Goal: Task Accomplishment & Management: Complete application form

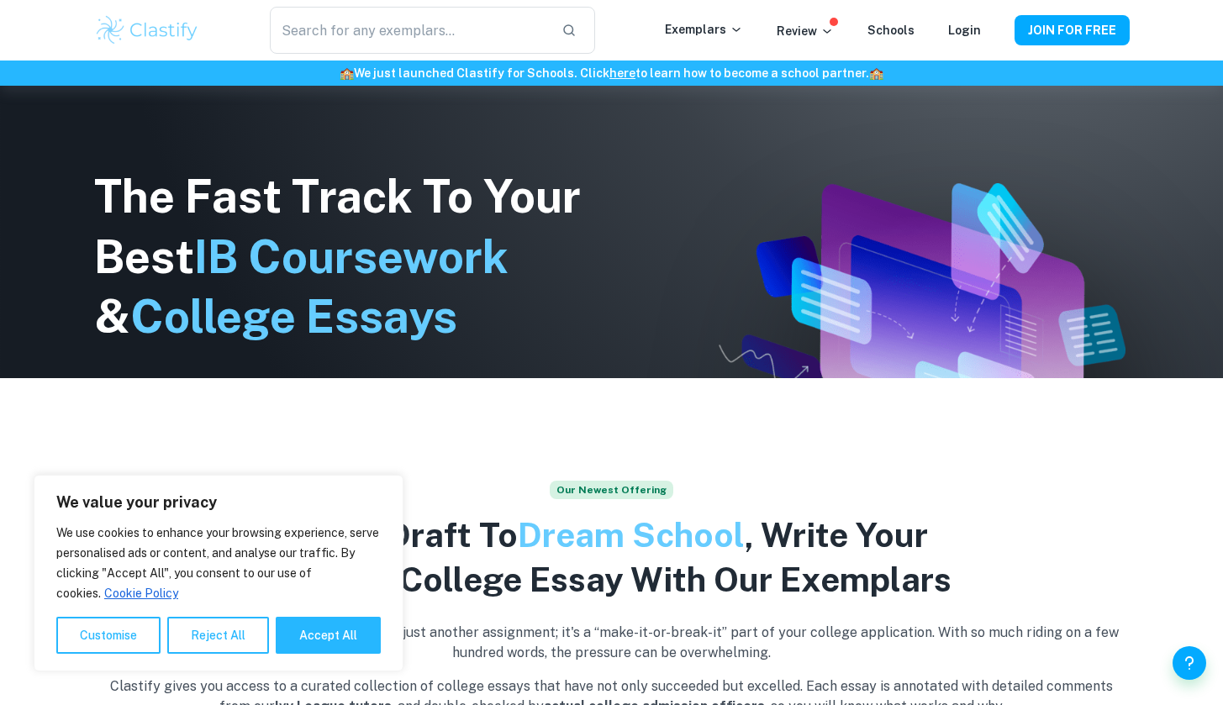
scroll to position [367, 0]
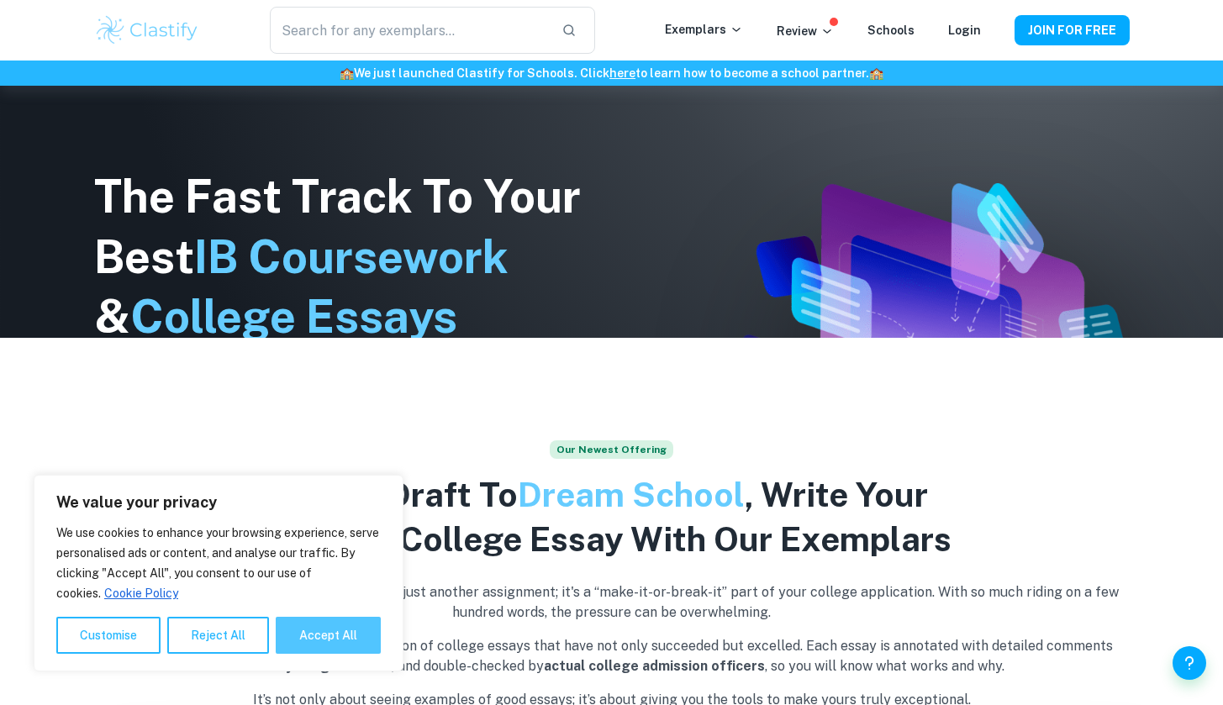
click at [358, 639] on button "Accept All" at bounding box center [328, 635] width 105 height 37
checkbox input "true"
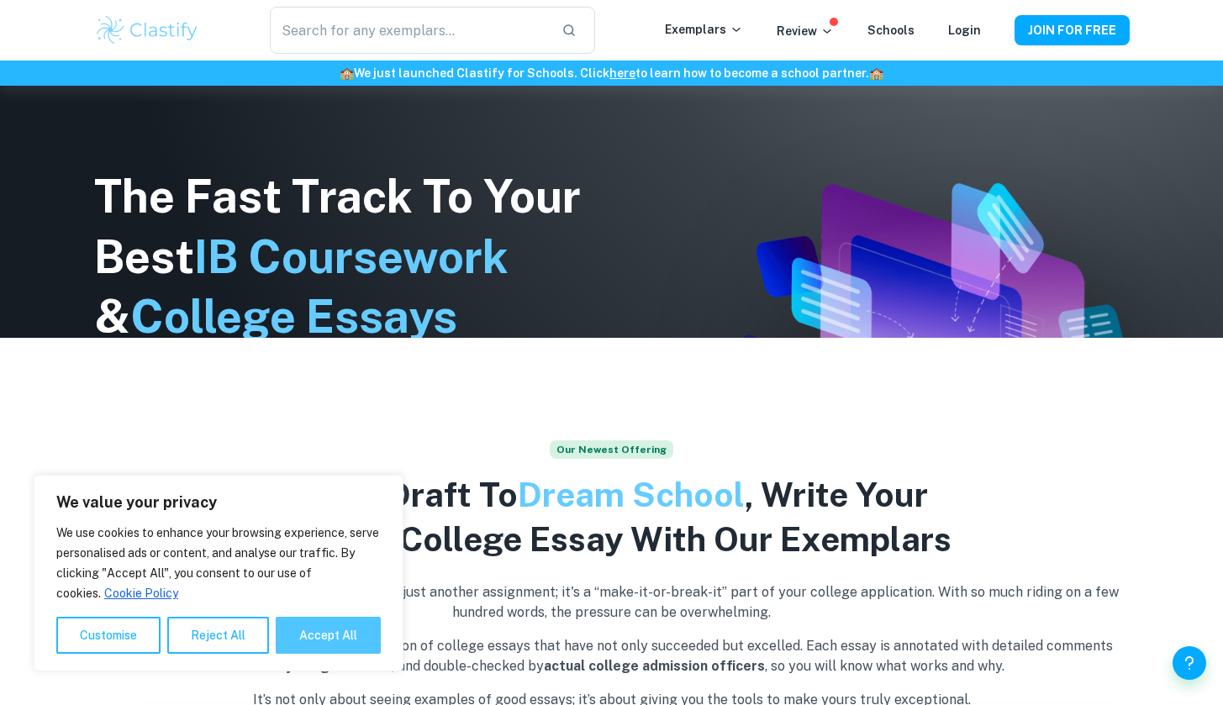
checkbox input "true"
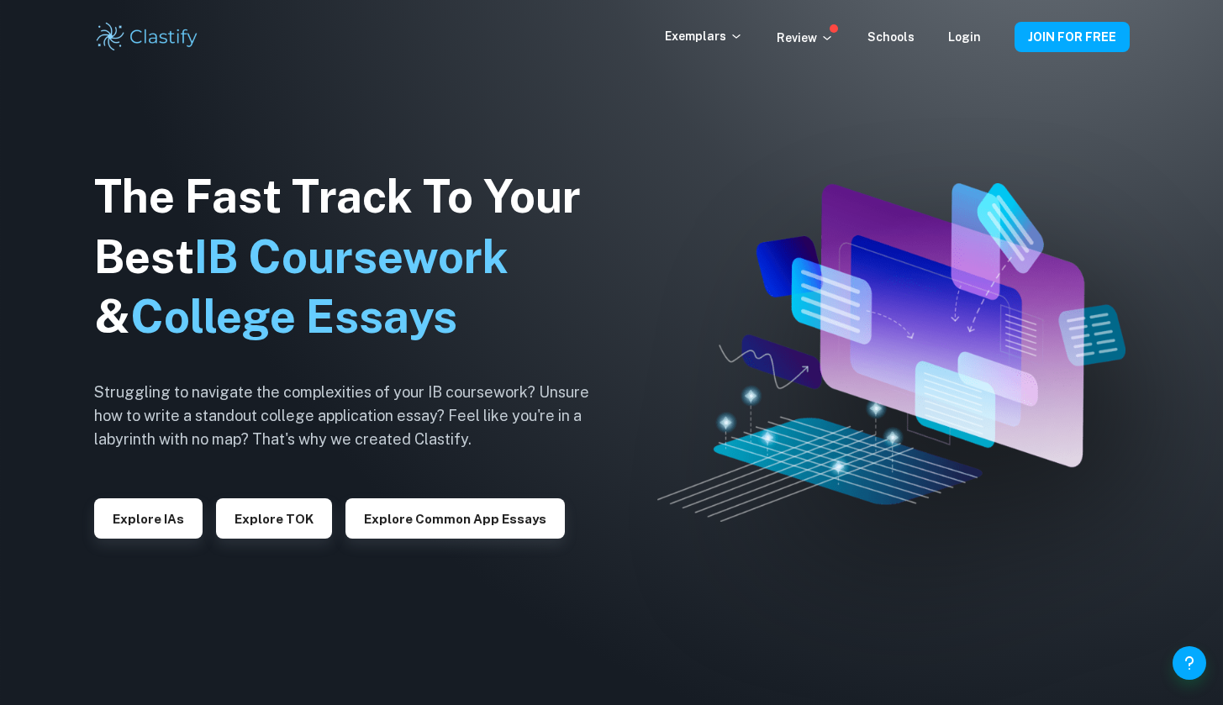
scroll to position [0, 0]
click at [983, 35] on div "Exemplars Review Schools Login" at bounding box center [840, 37] width 350 height 20
click at [970, 37] on link "Login" at bounding box center [964, 36] width 33 height 13
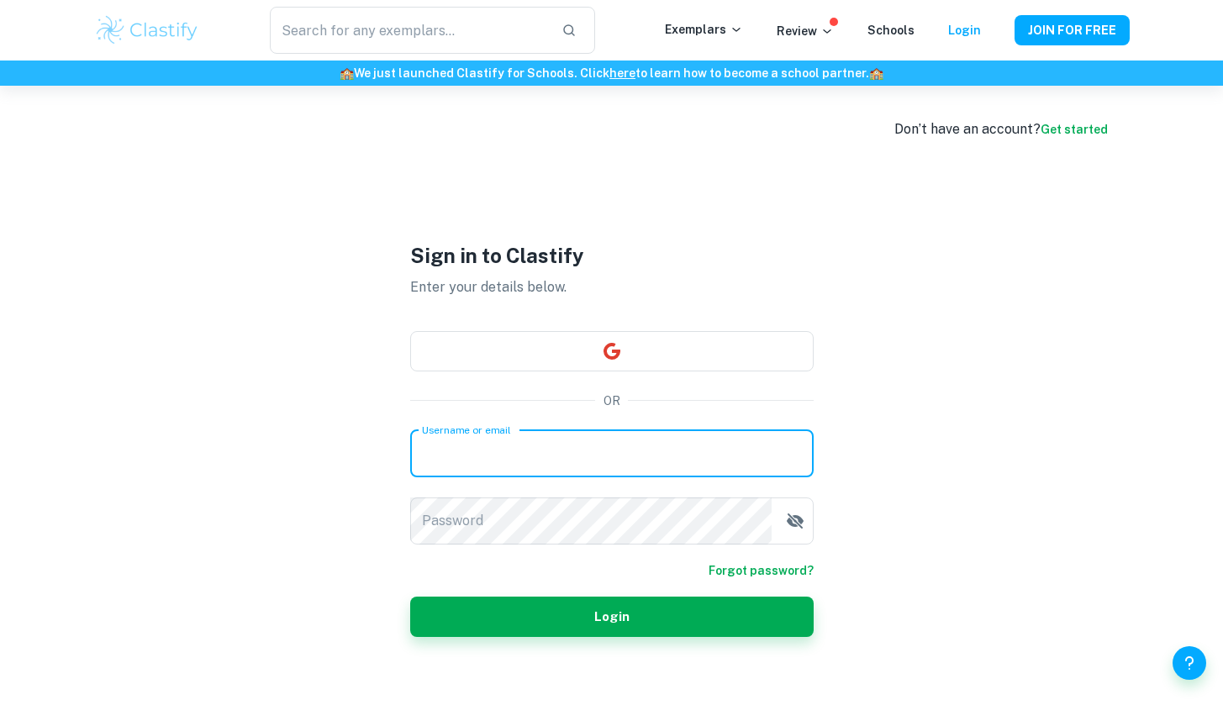
type input "[EMAIL_ADDRESS][DOMAIN_NAME]"
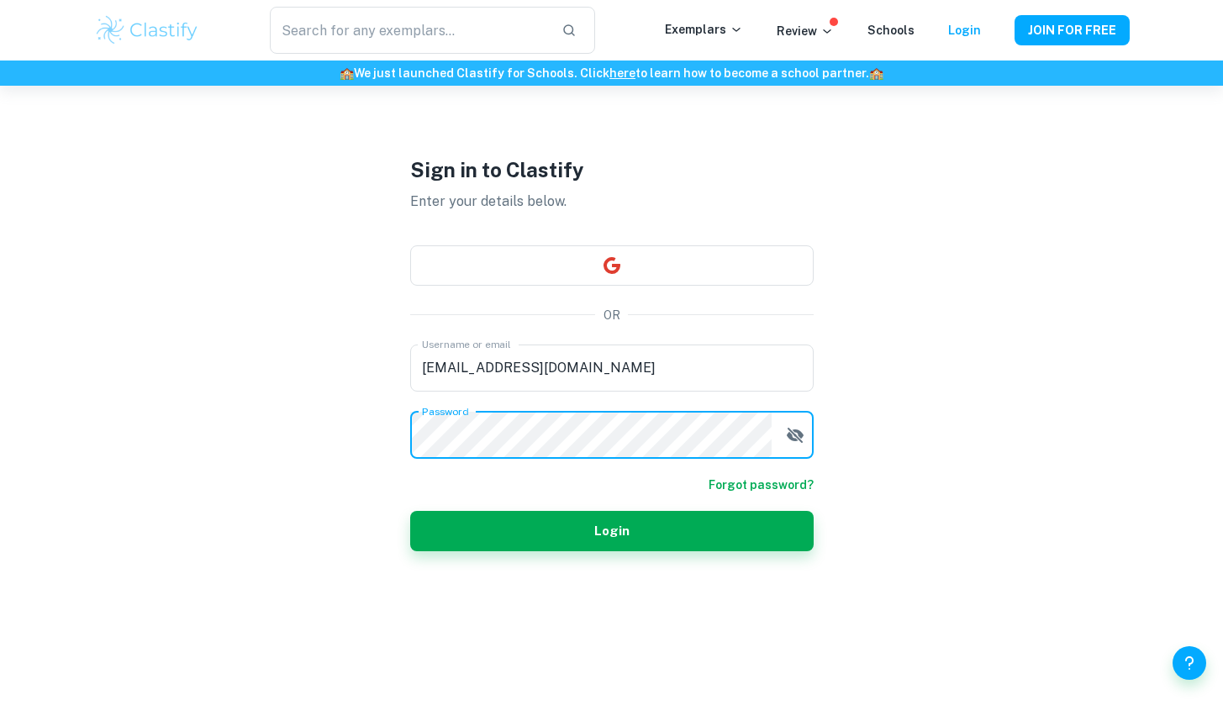
scroll to position [86, 0]
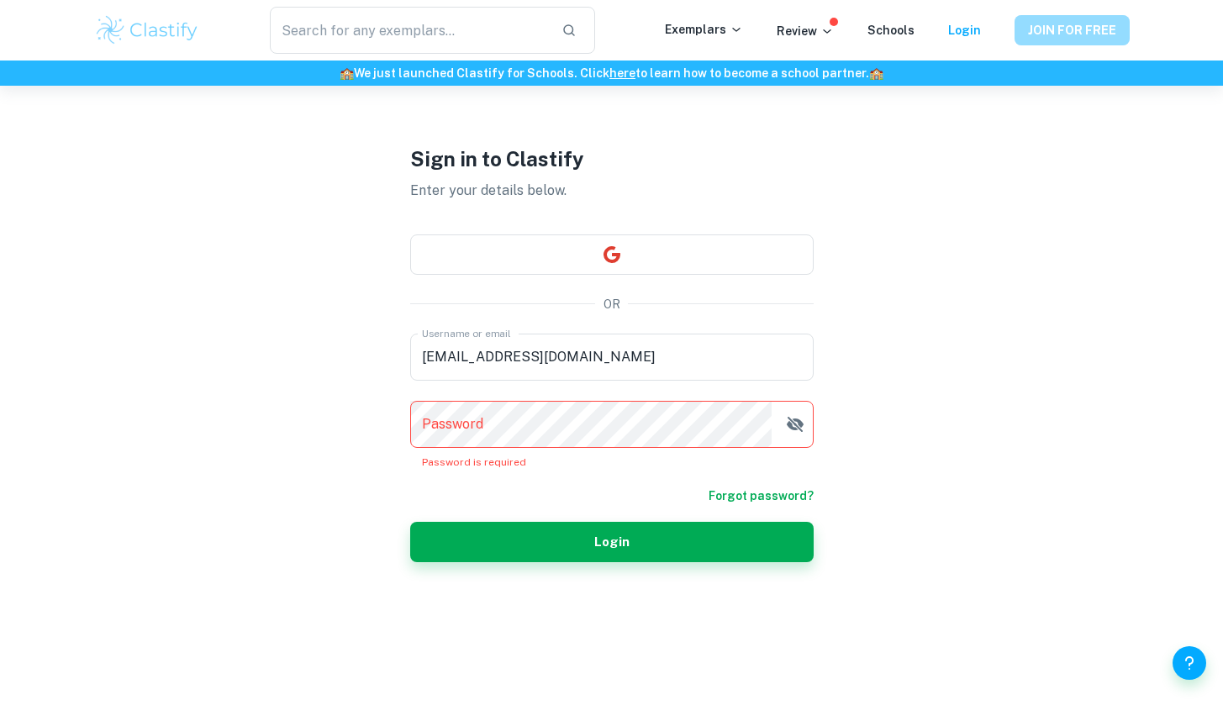
click at [1063, 30] on button "JOIN FOR FREE" at bounding box center [1071, 30] width 115 height 30
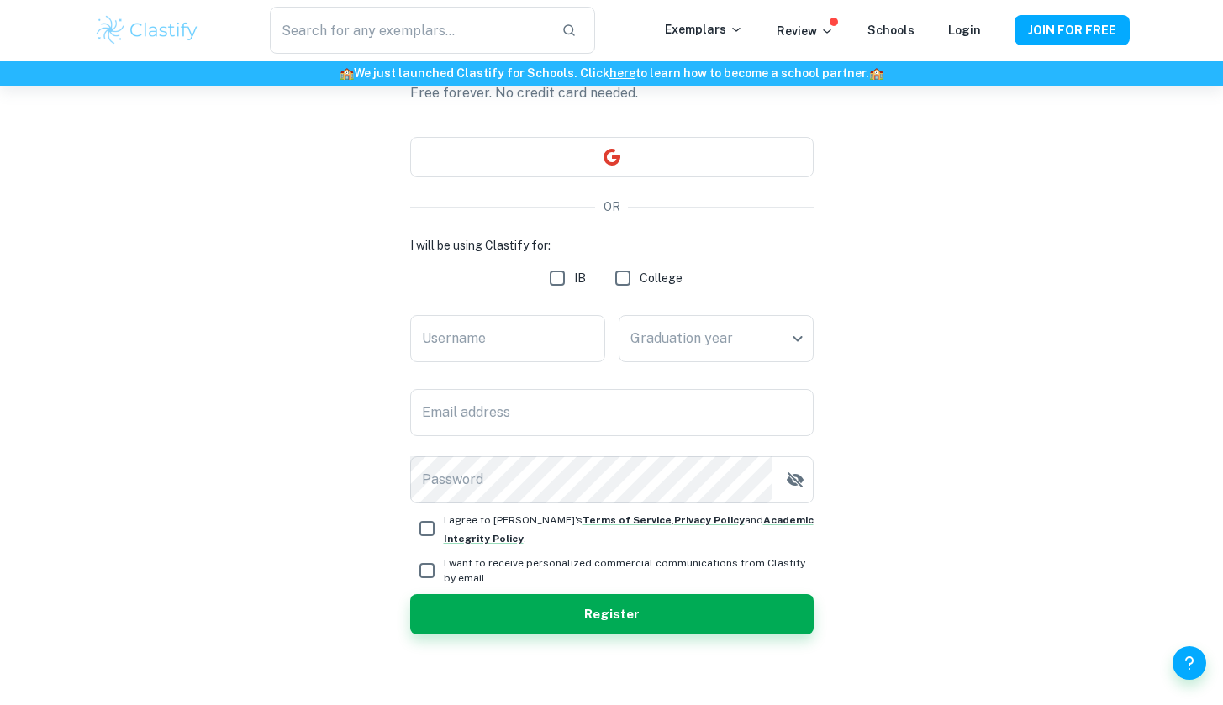
scroll to position [126, 0]
